Goal: Information Seeking & Learning: Learn about a topic

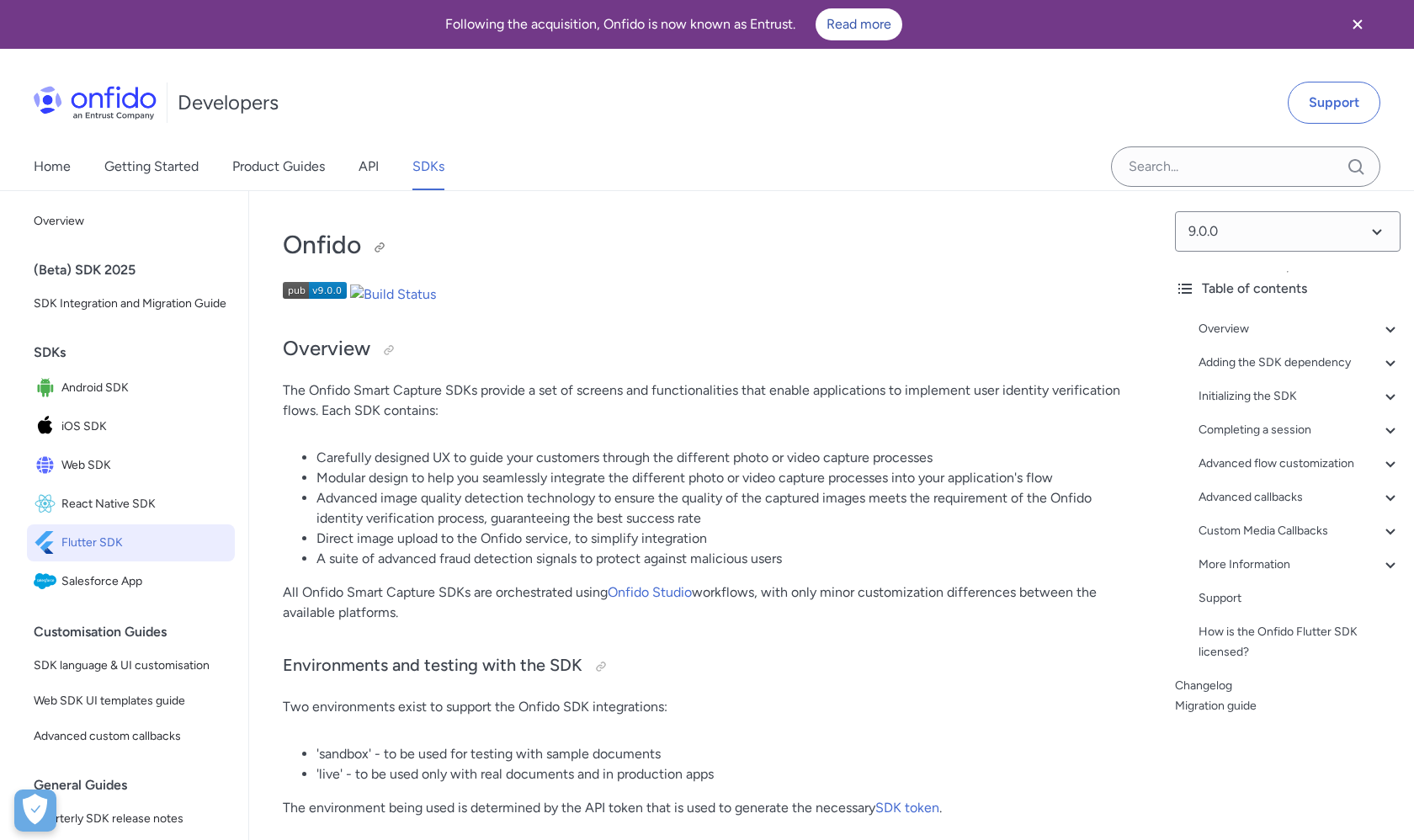
click at [574, 255] on h1 "Onfido" at bounding box center [704, 245] width 845 height 34
click at [330, 247] on h1 "Onfido" at bounding box center [704, 245] width 845 height 34
click at [441, 251] on h1 "Onfido" at bounding box center [704, 245] width 845 height 34
click at [692, 382] on p "The Onfido Smart Capture SDKs provide a set of screens and functionalities that…" at bounding box center [704, 400] width 845 height 40
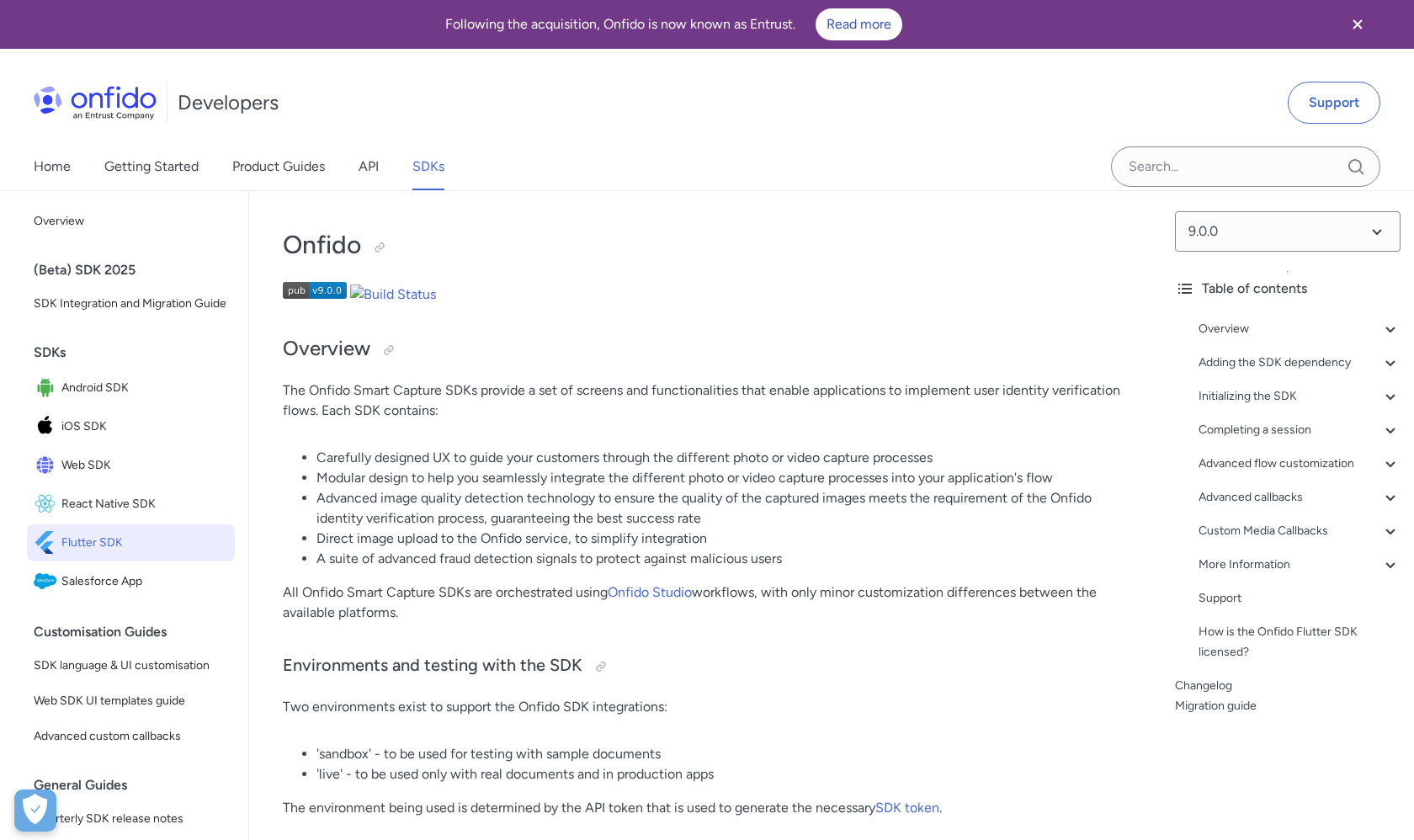
click at [692, 382] on p "The Onfido Smart Capture SDKs provide a set of screens and functionalities that…" at bounding box center [704, 400] width 845 height 40
click at [714, 474] on li "Modular design to help you seamlessly integrate the different photo or video ca…" at bounding box center [722, 478] width 812 height 20
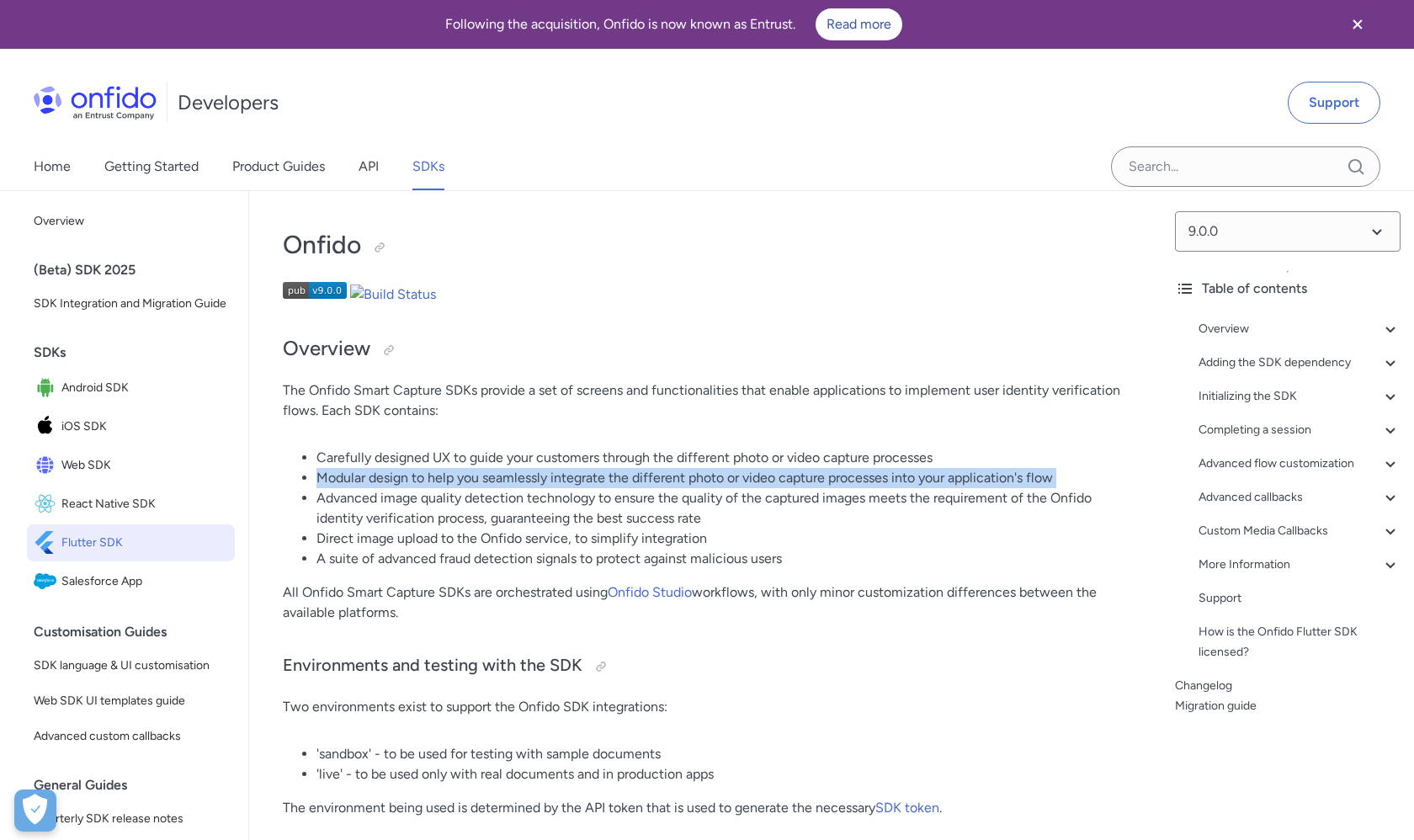
click at [714, 474] on li "Modular design to help you seamlessly integrate the different photo or video ca…" at bounding box center [722, 478] width 812 height 20
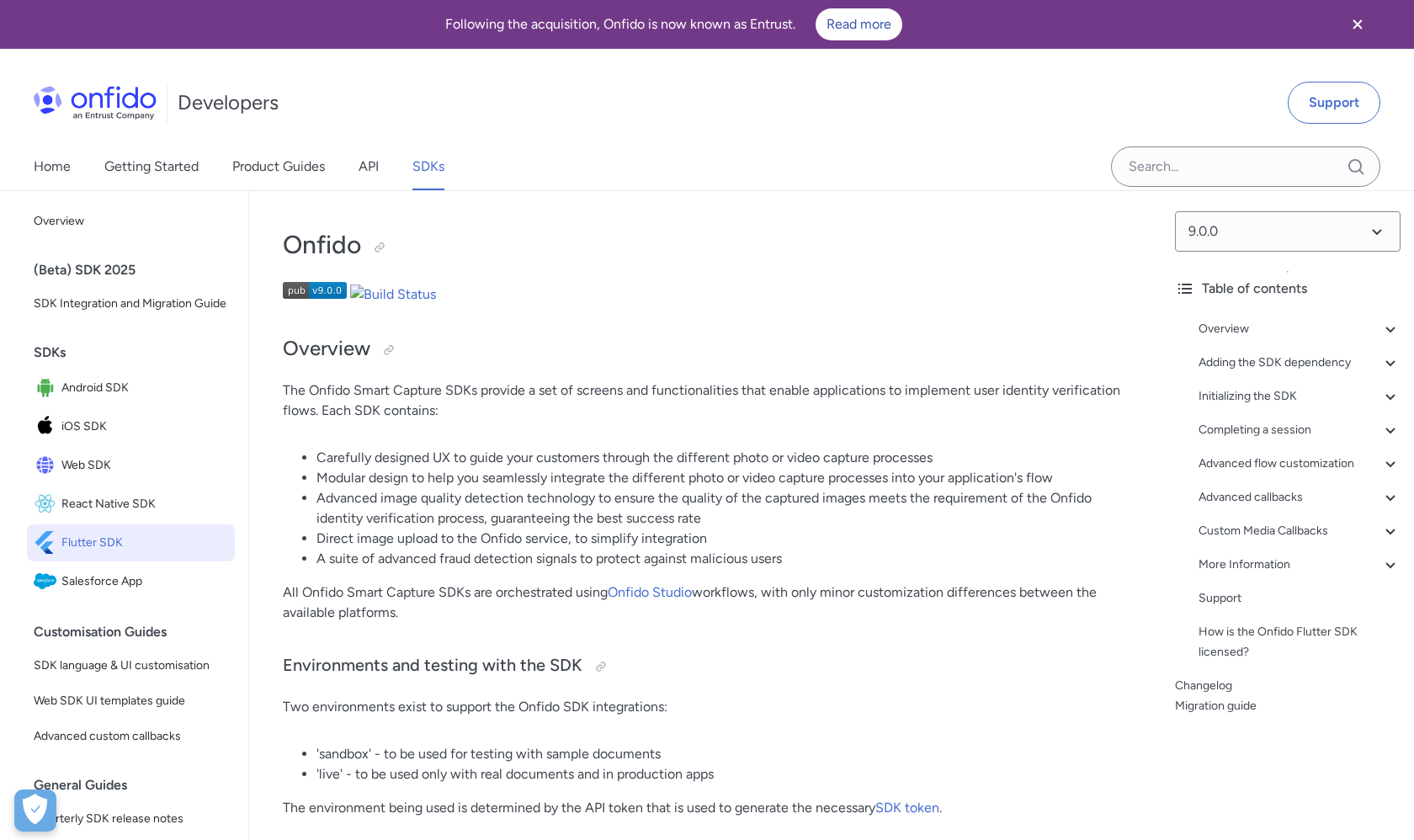
click at [576, 454] on li "Carefully designed UX to guide your customers through the different photo or vi…" at bounding box center [722, 457] width 812 height 20
click at [579, 488] on li "Advanced image quality detection technology to ensure the quality of the captur…" at bounding box center [722, 508] width 812 height 40
